Goal: Information Seeking & Learning: Learn about a topic

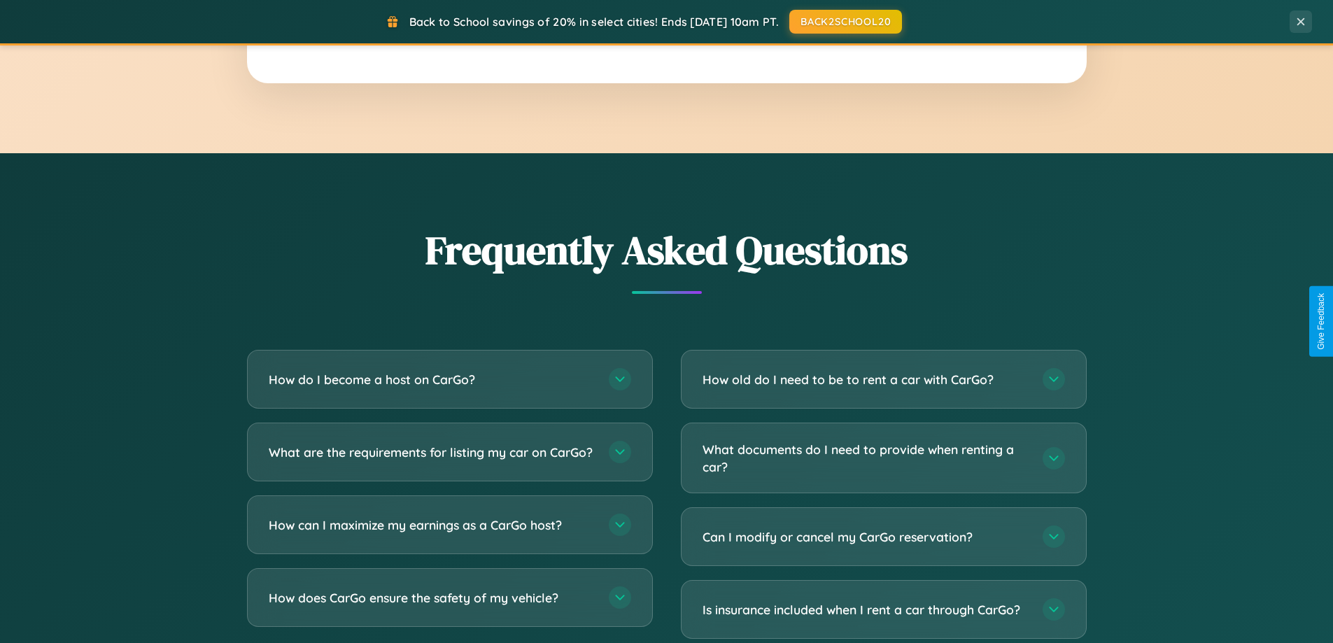
scroll to position [2693, 0]
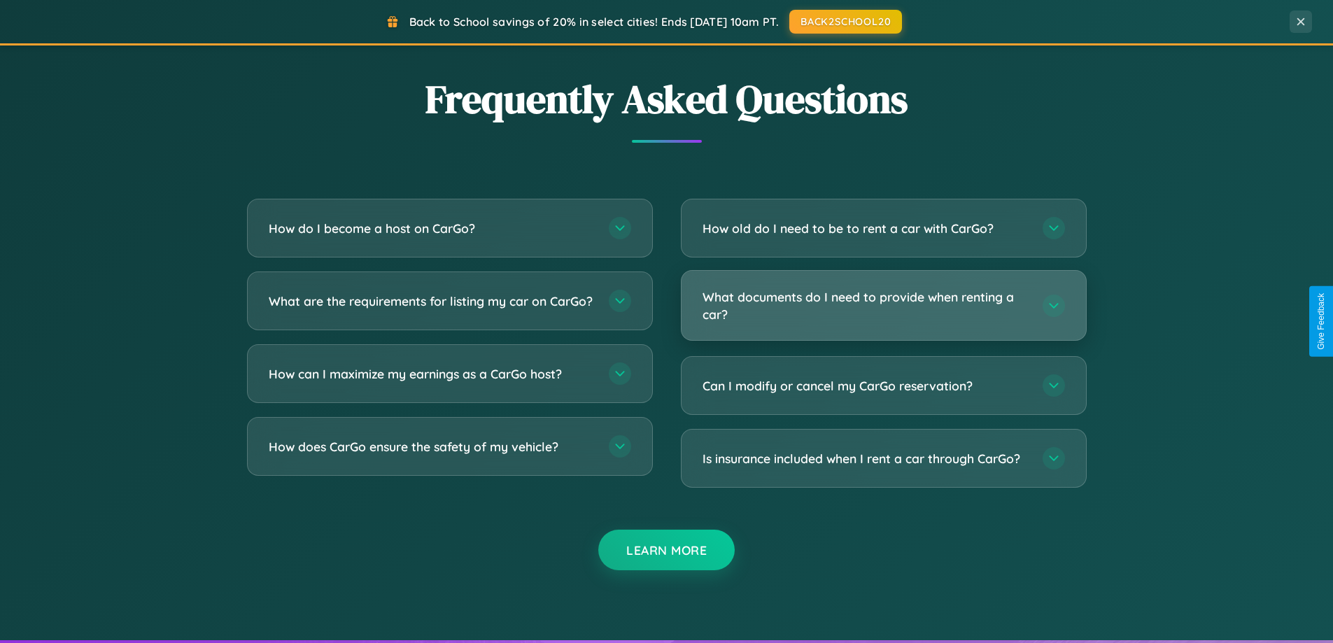
click at [883, 306] on h3 "What documents do I need to provide when renting a car?" at bounding box center [866, 305] width 326 height 34
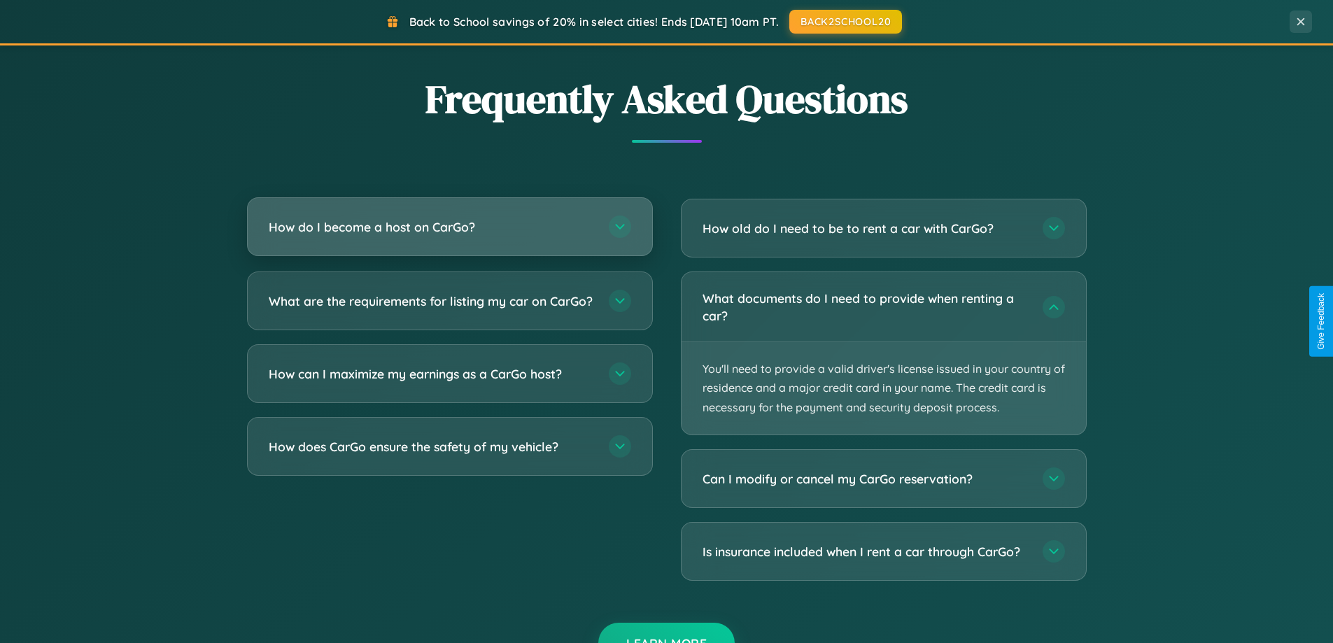
click at [449, 228] on h3 "How do I become a host on CarGo?" at bounding box center [432, 226] width 326 height 17
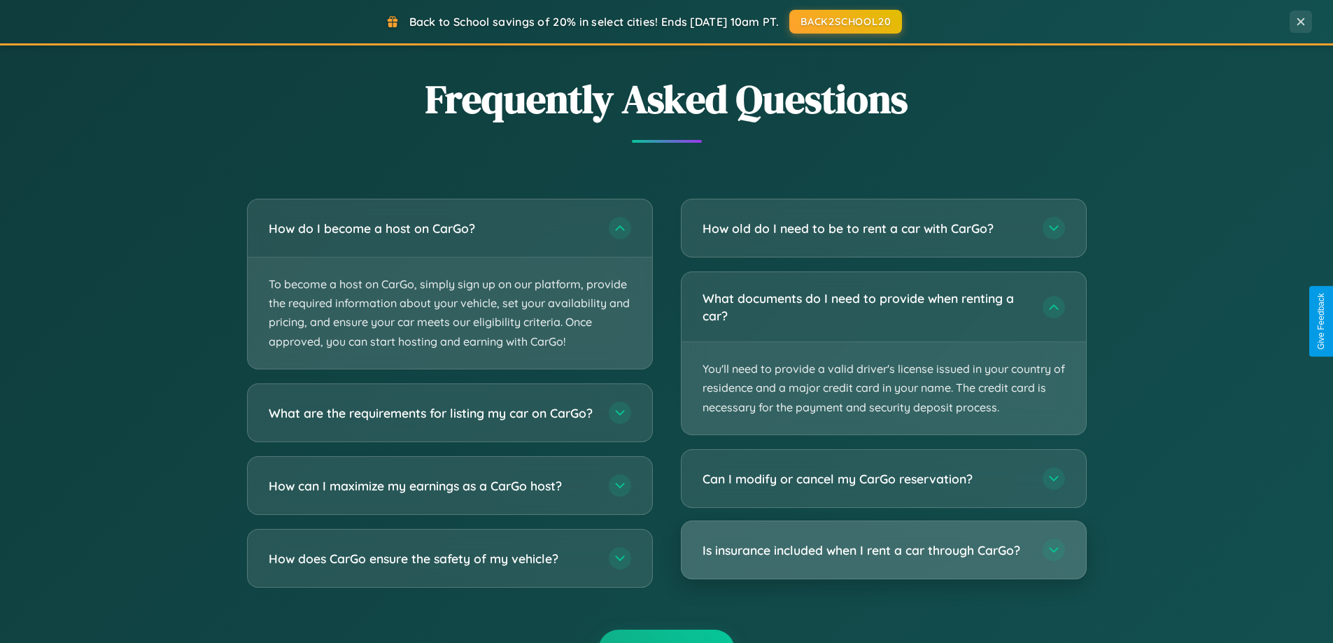
click at [883, 551] on h3 "Is insurance included when I rent a car through CarGo?" at bounding box center [866, 550] width 326 height 17
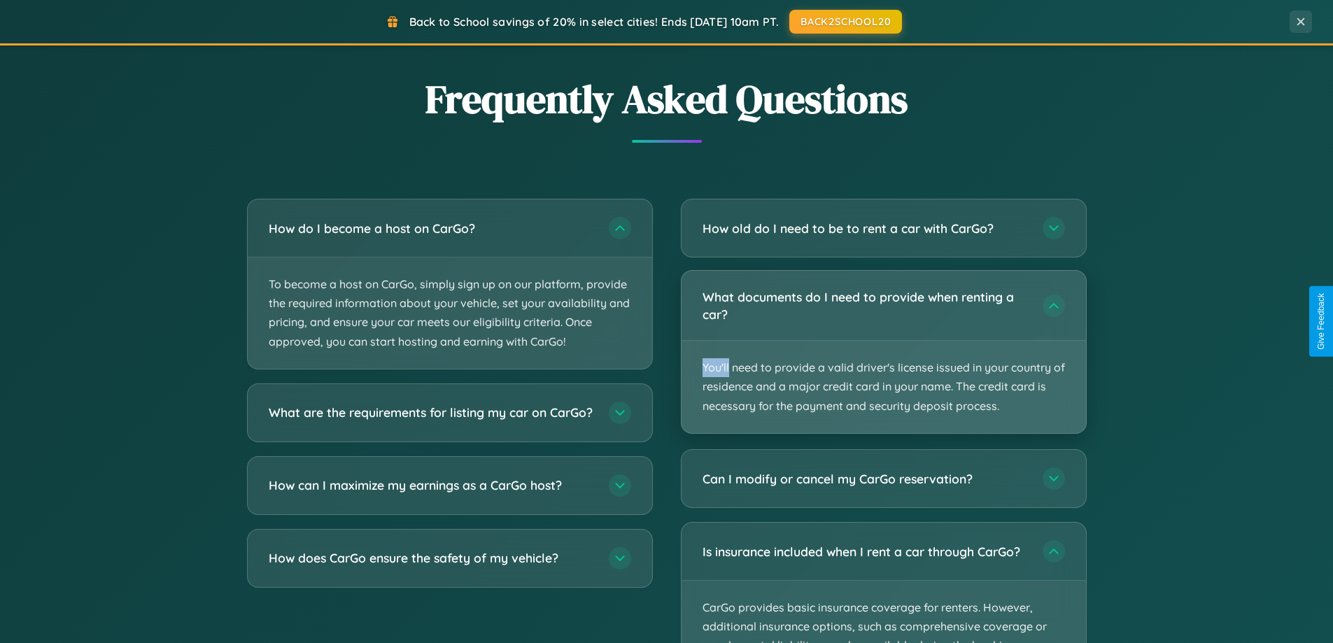
click at [883, 352] on p "You'll need to provide a valid driver's license issued in your country of resid…" at bounding box center [884, 387] width 405 height 92
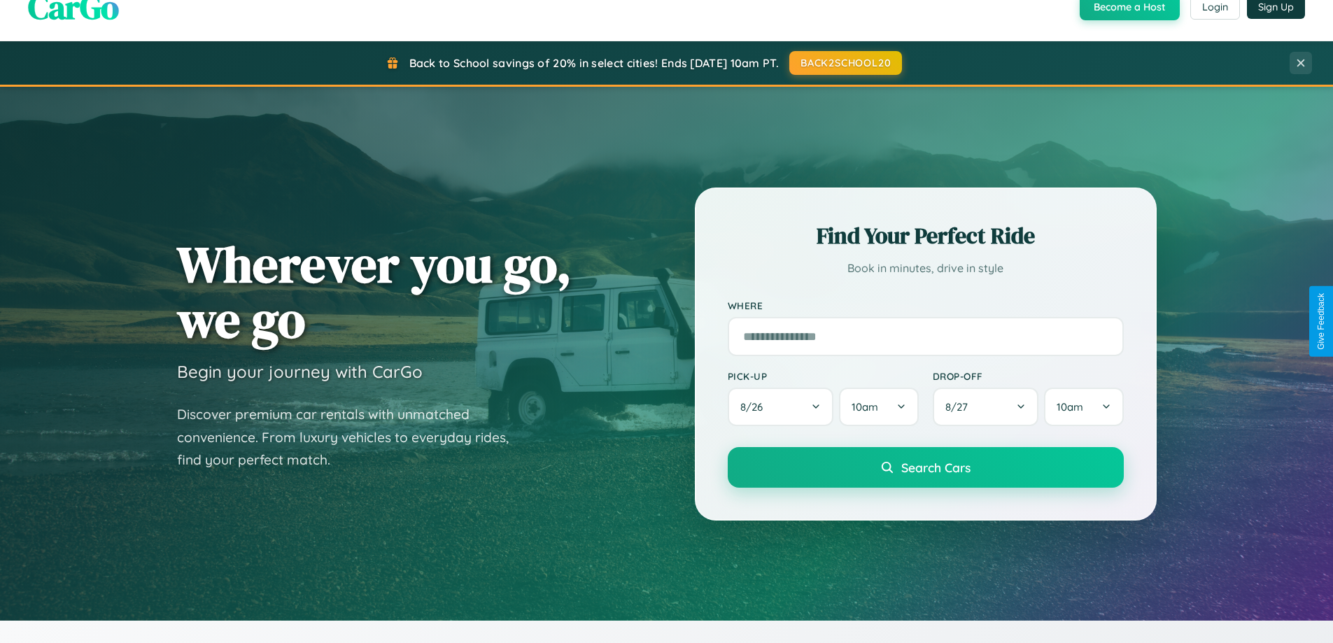
scroll to position [0, 0]
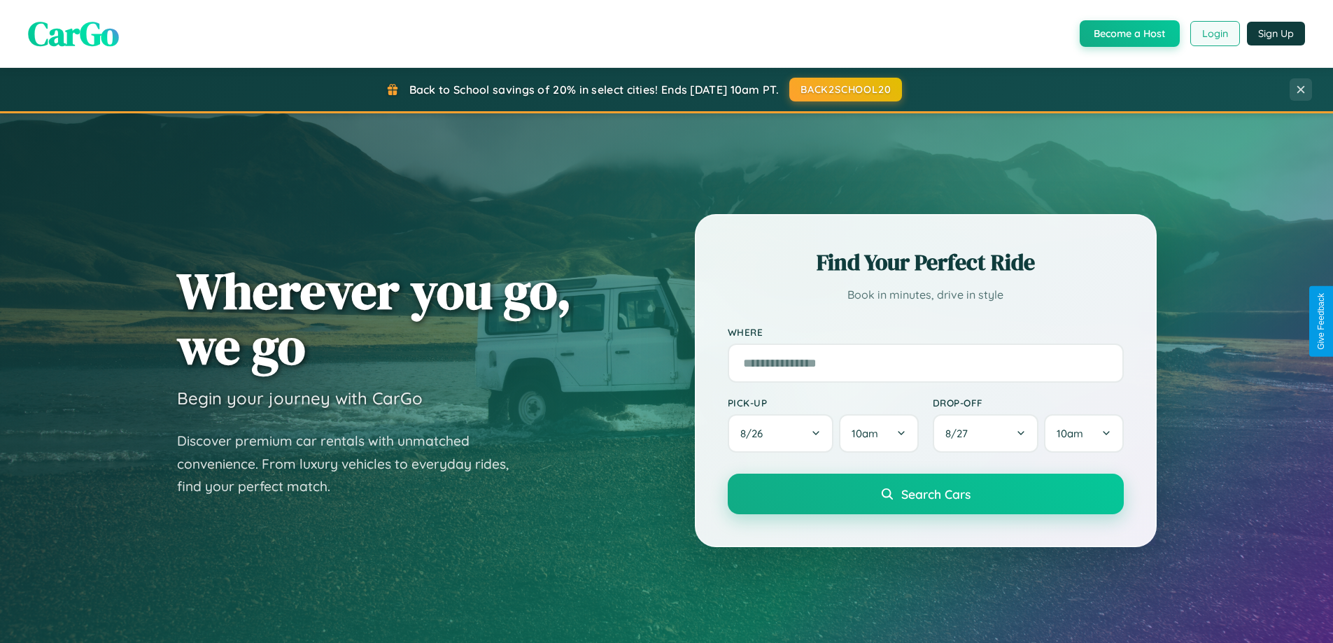
click at [1214, 34] on button "Login" at bounding box center [1216, 33] width 50 height 25
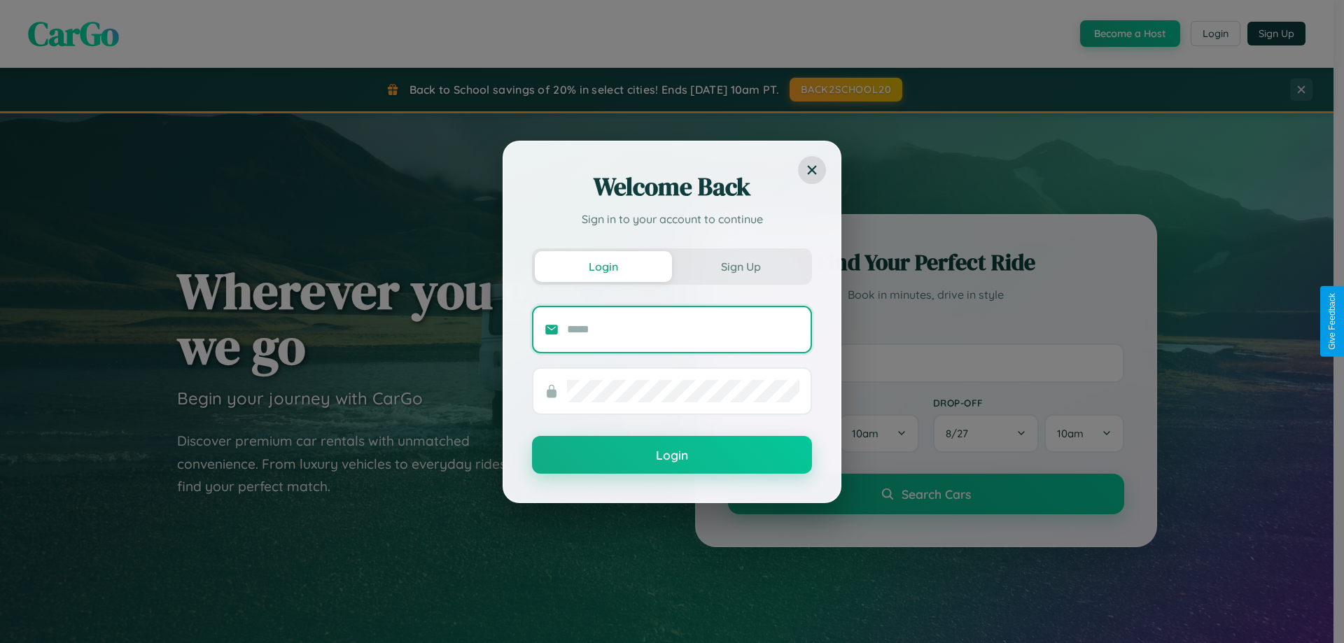
click at [683, 329] on input "text" at bounding box center [683, 329] width 232 height 22
type input "**********"
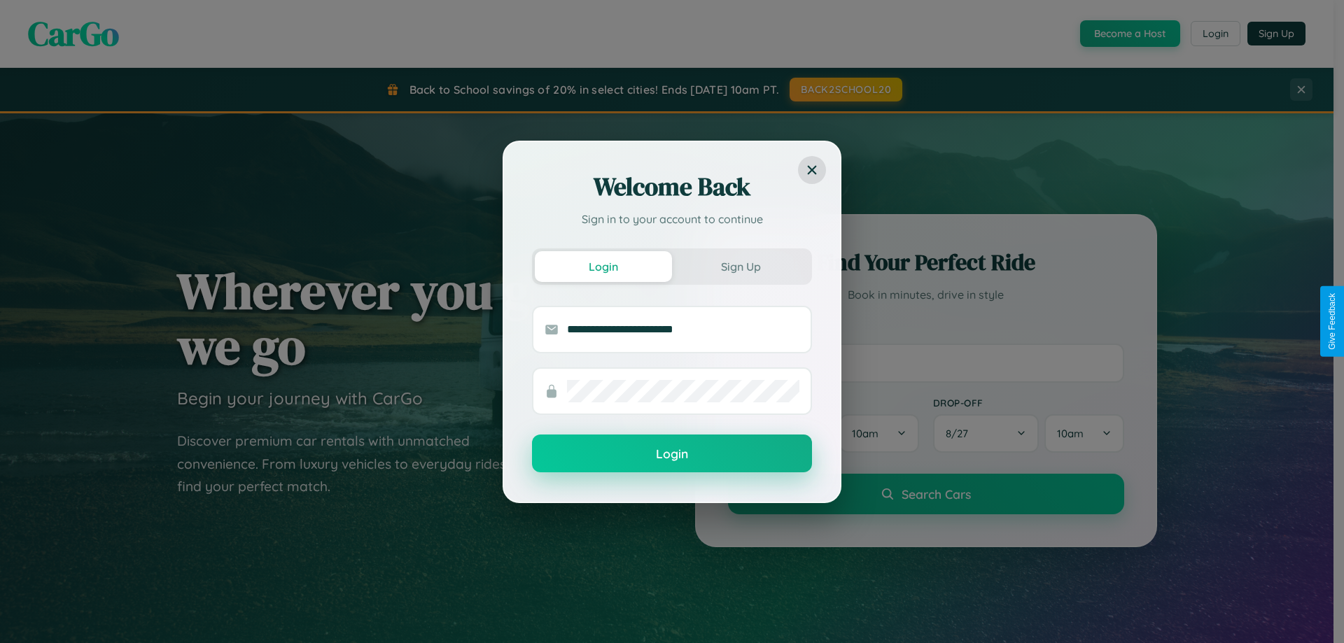
click at [672, 454] on button "Login" at bounding box center [672, 454] width 280 height 38
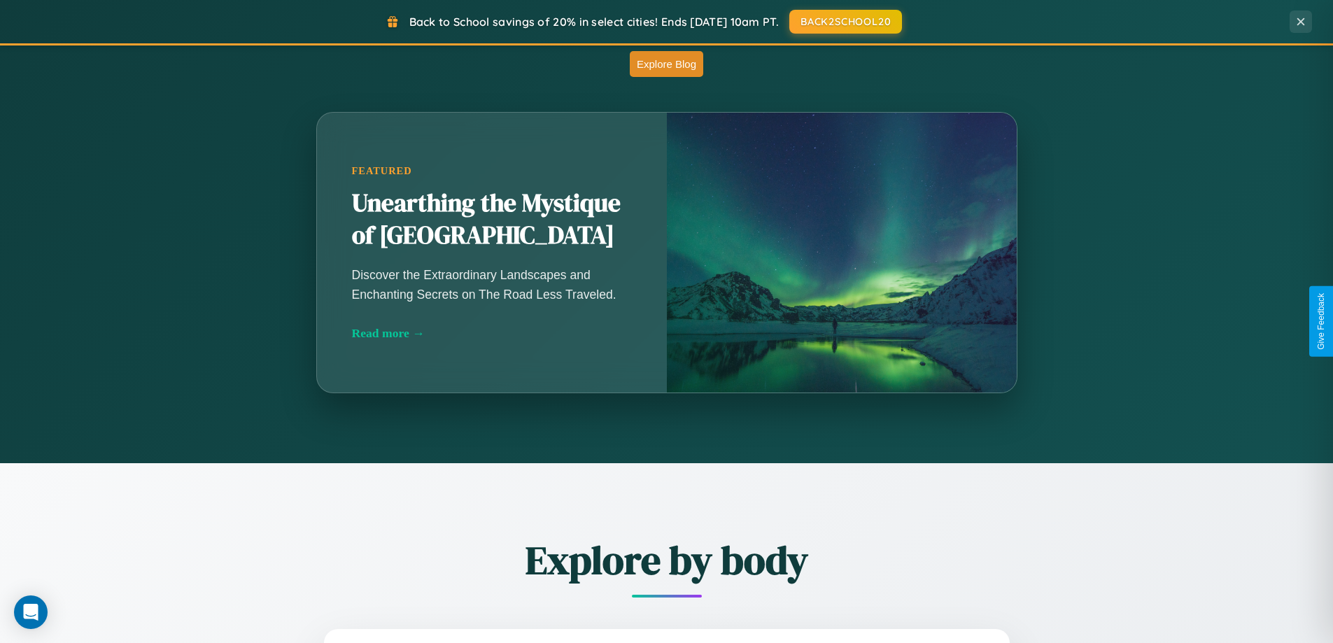
scroll to position [1233, 0]
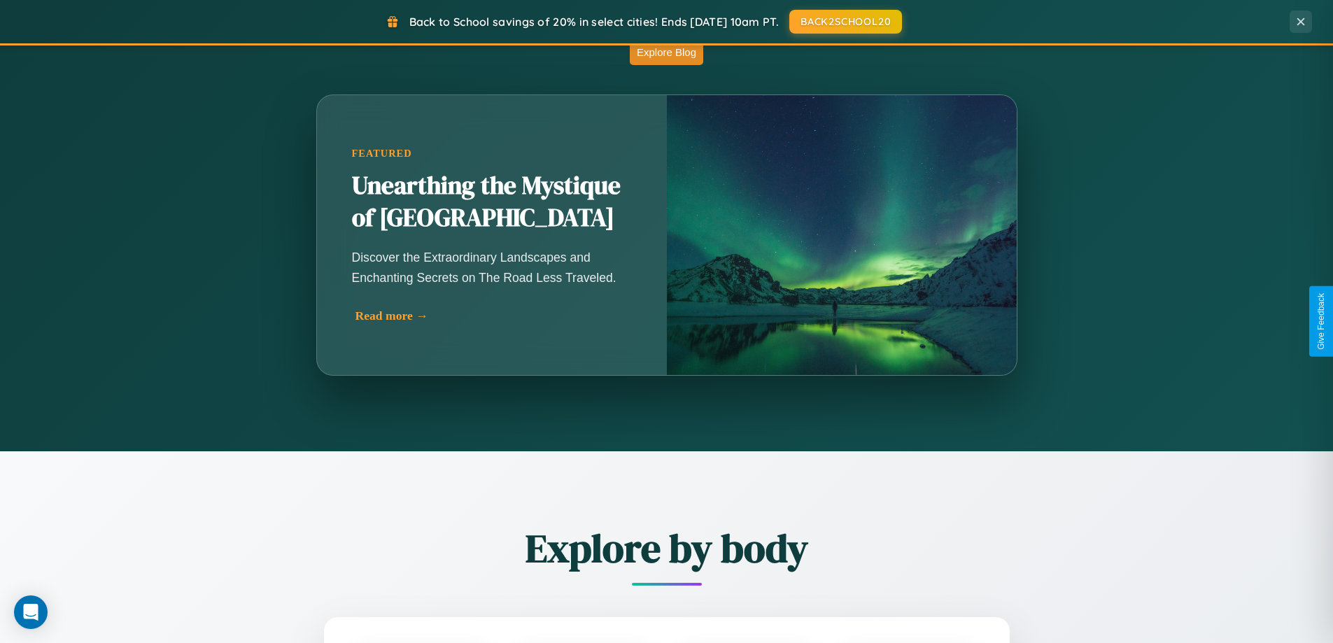
click at [495, 316] on div "Read more →" at bounding box center [496, 316] width 280 height 15
